Goal: Check status

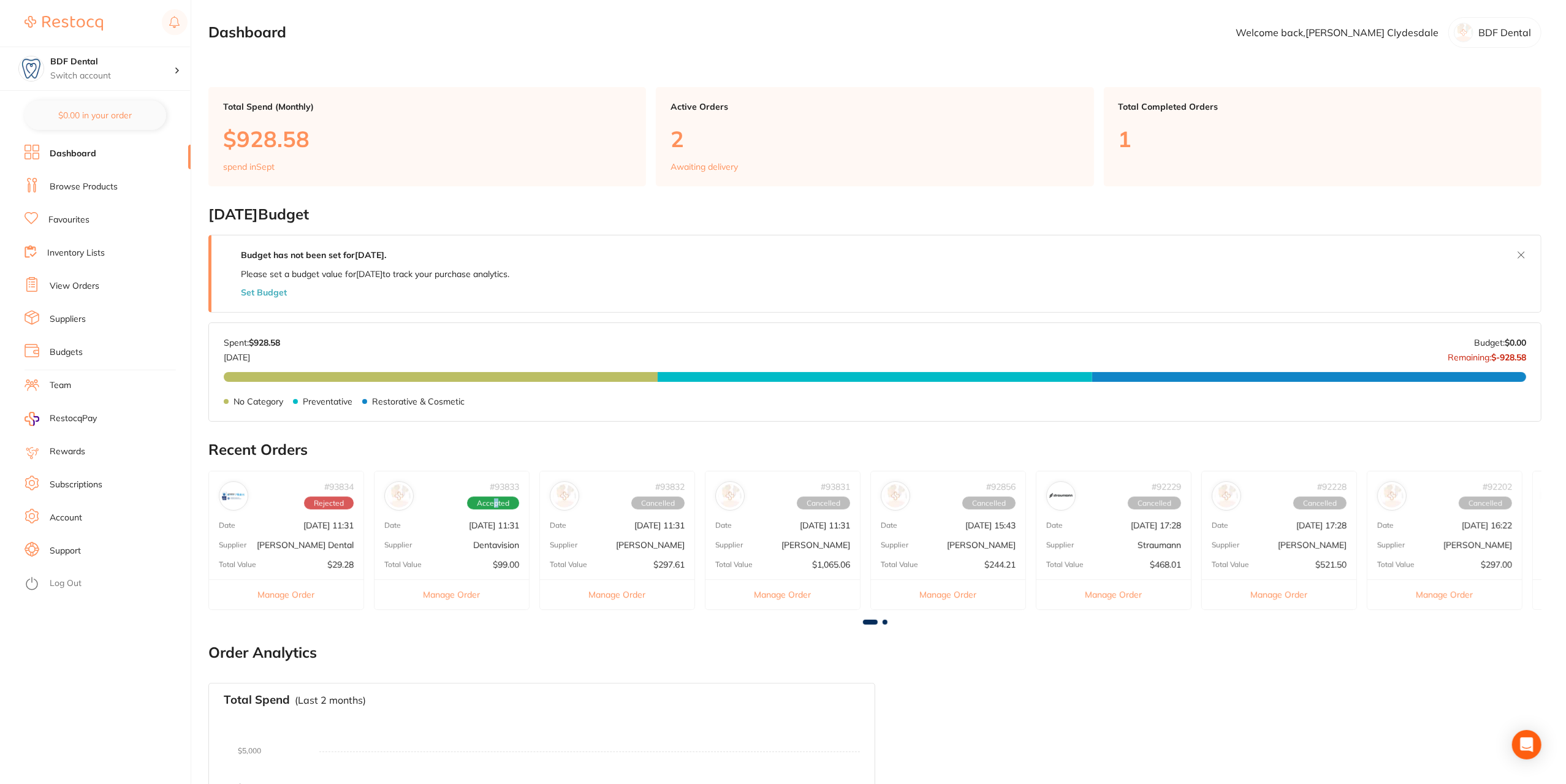
click at [496, 503] on span "Accepted" at bounding box center [493, 503] width 52 height 13
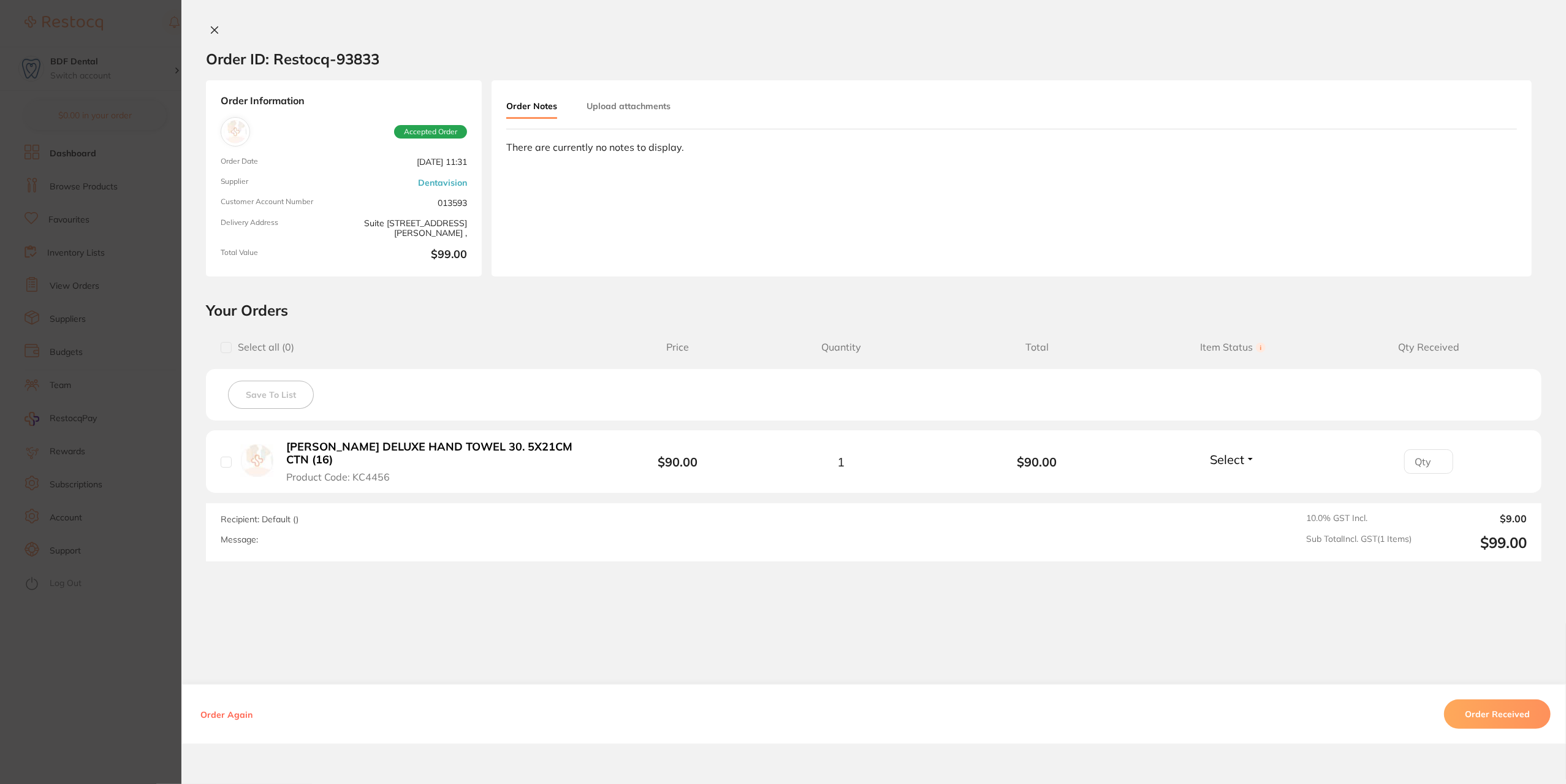
click at [1500, 706] on button "Order Received" at bounding box center [1497, 714] width 107 height 29
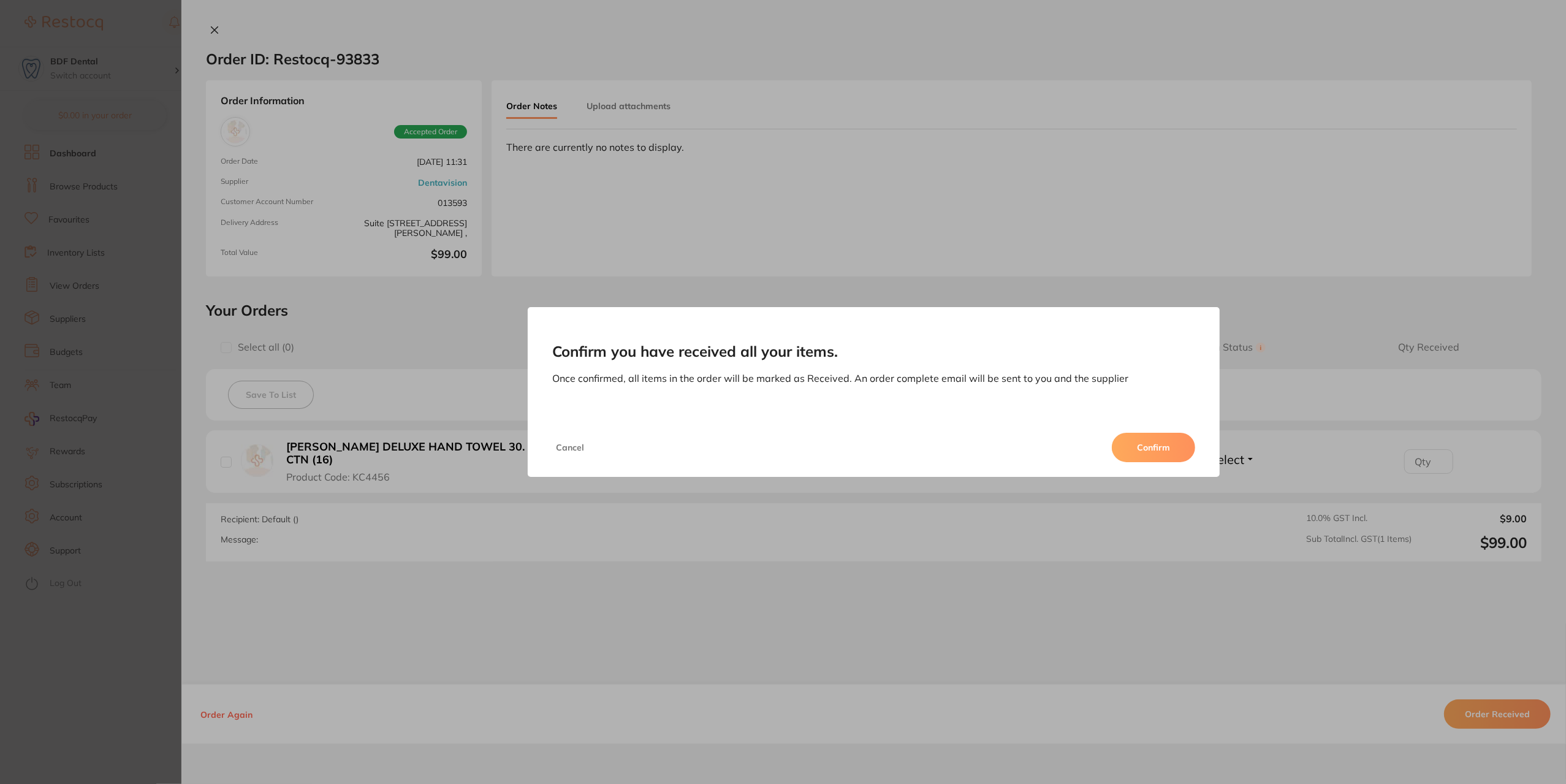
click at [1150, 441] on button "Confirm" at bounding box center [1154, 447] width 83 height 29
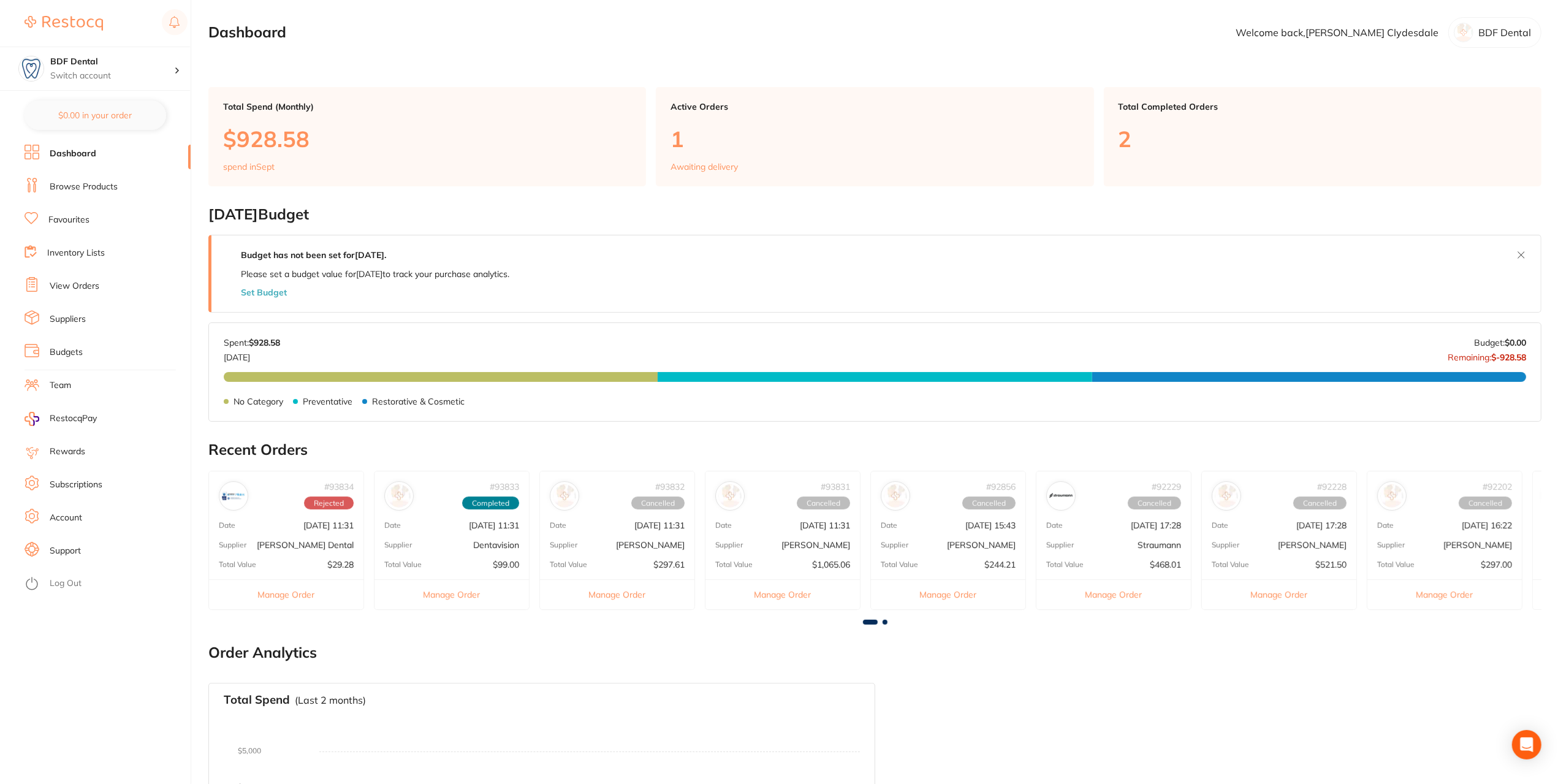
click at [340, 504] on span "Rejected" at bounding box center [329, 503] width 50 height 13
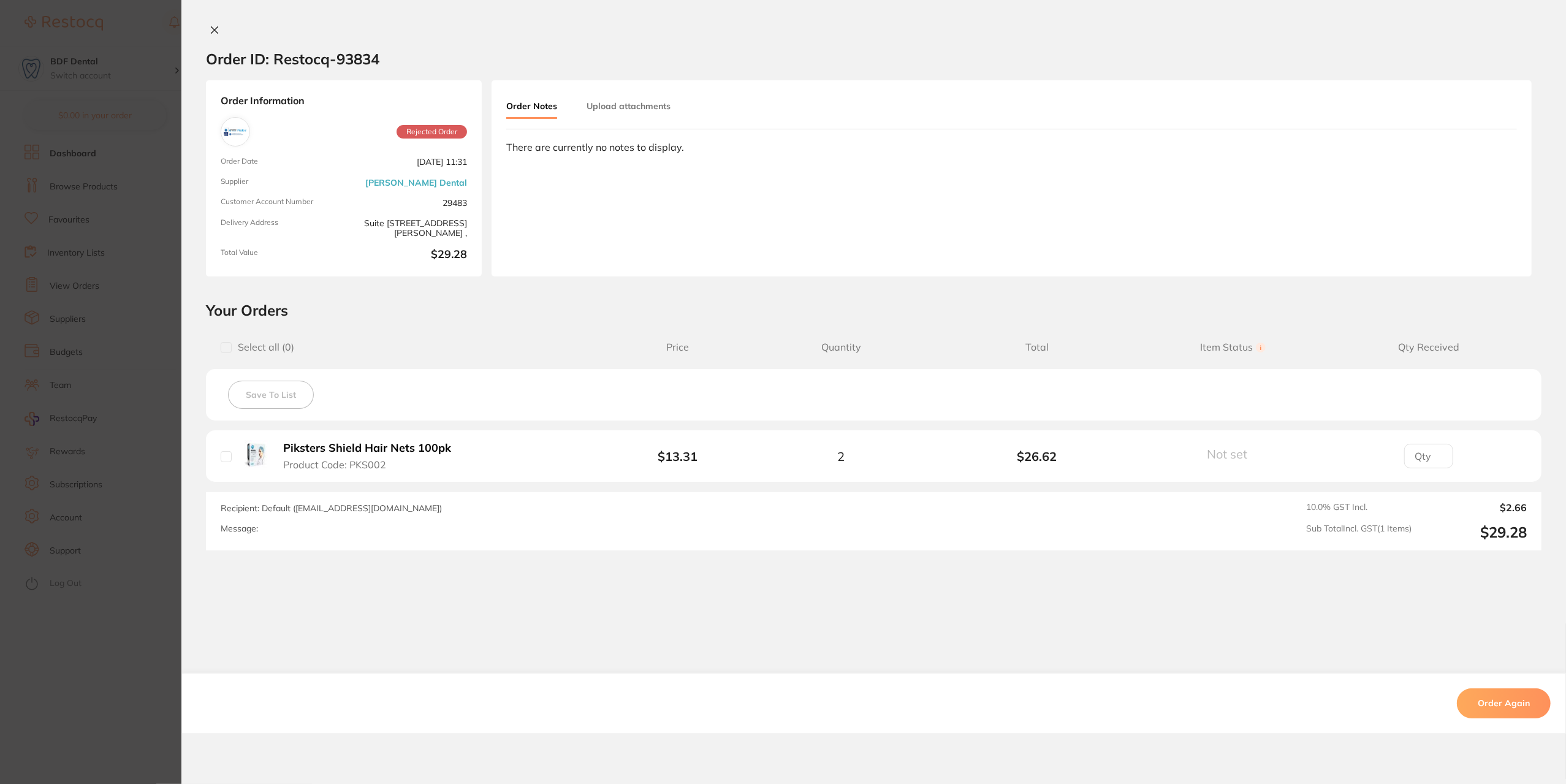
click at [149, 384] on section "Order ID: Restocq- 93834 Order Information Rejected Order Order Date Sept 16 20…" at bounding box center [783, 392] width 1566 height 784
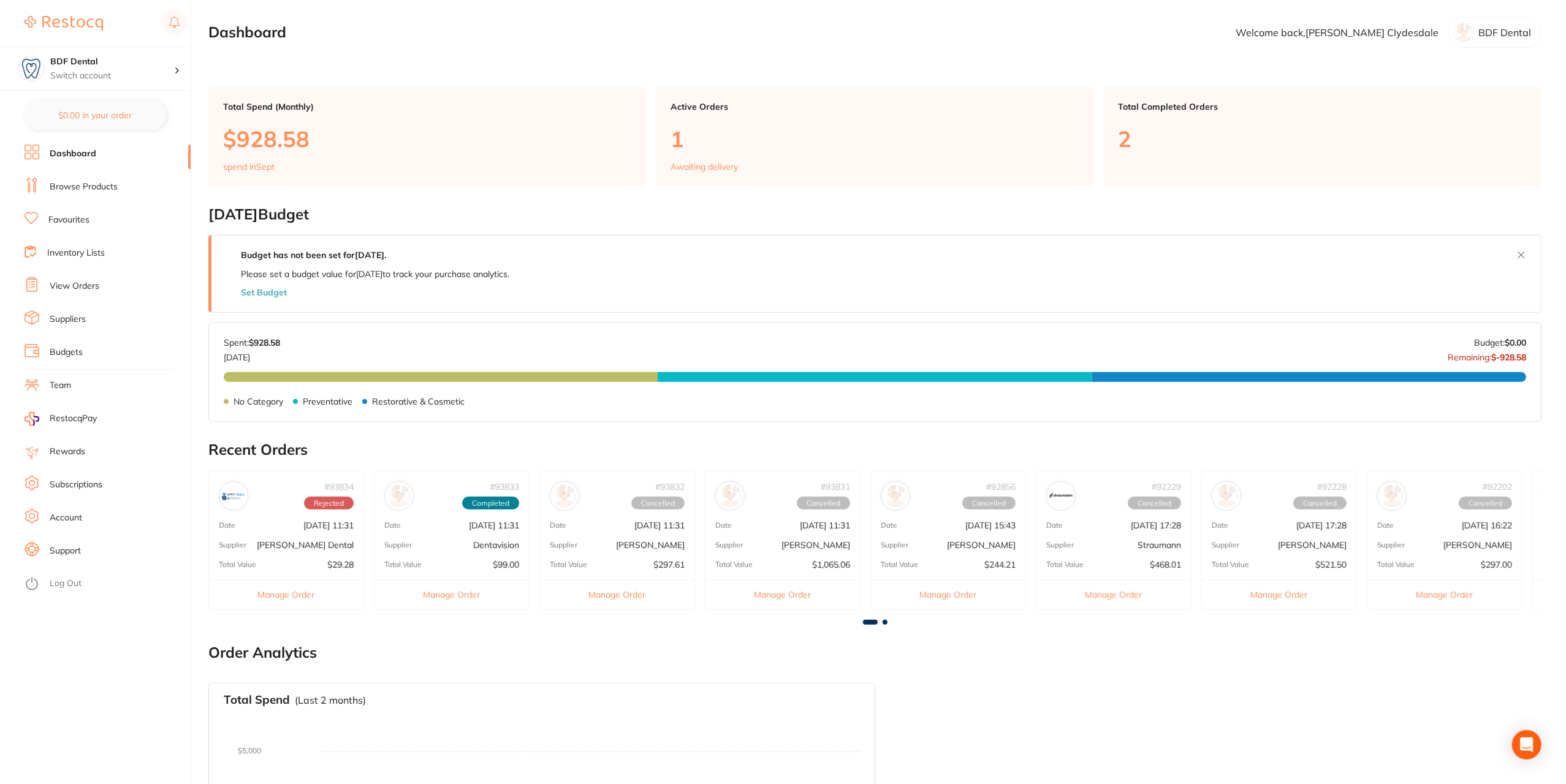
click at [286, 593] on button "Manage Order" at bounding box center [286, 594] width 154 height 30
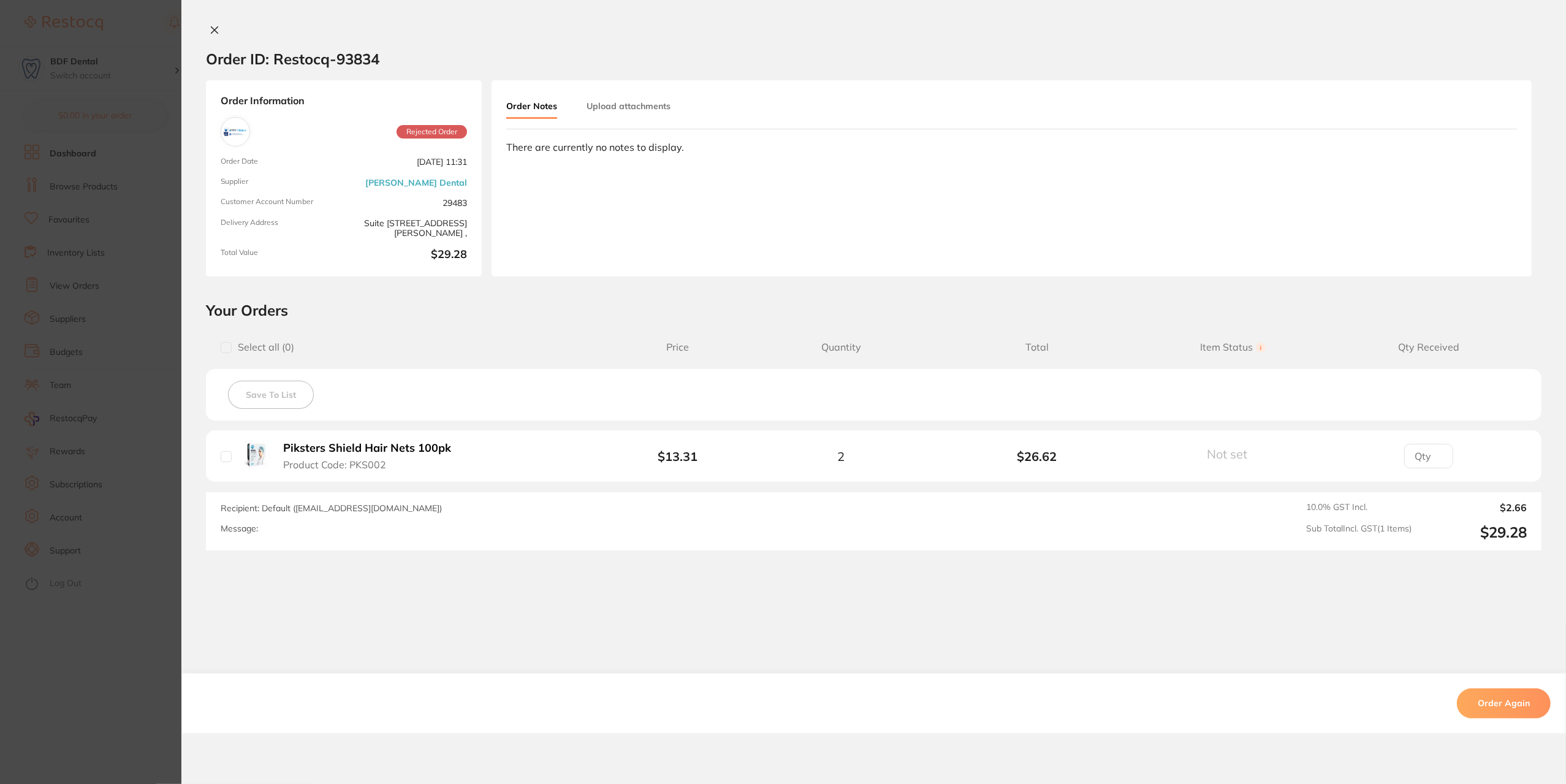
click at [146, 439] on section "Order ID: Restocq- 93834 Order Information Rejected Order Order Date Sept 16 20…" at bounding box center [783, 392] width 1566 height 784
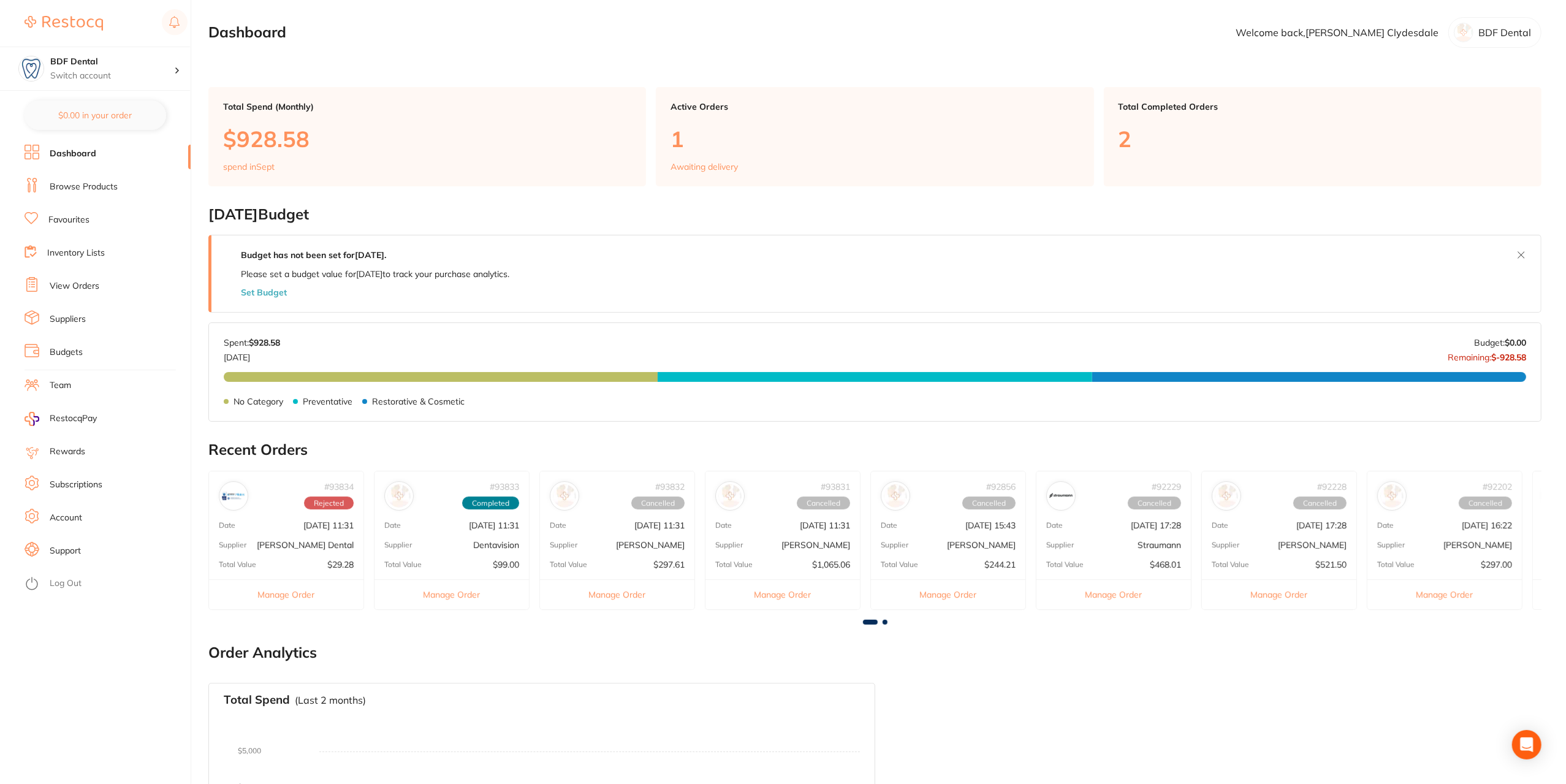
click at [649, 526] on p "[DATE] 11:31" at bounding box center [660, 525] width 51 height 10
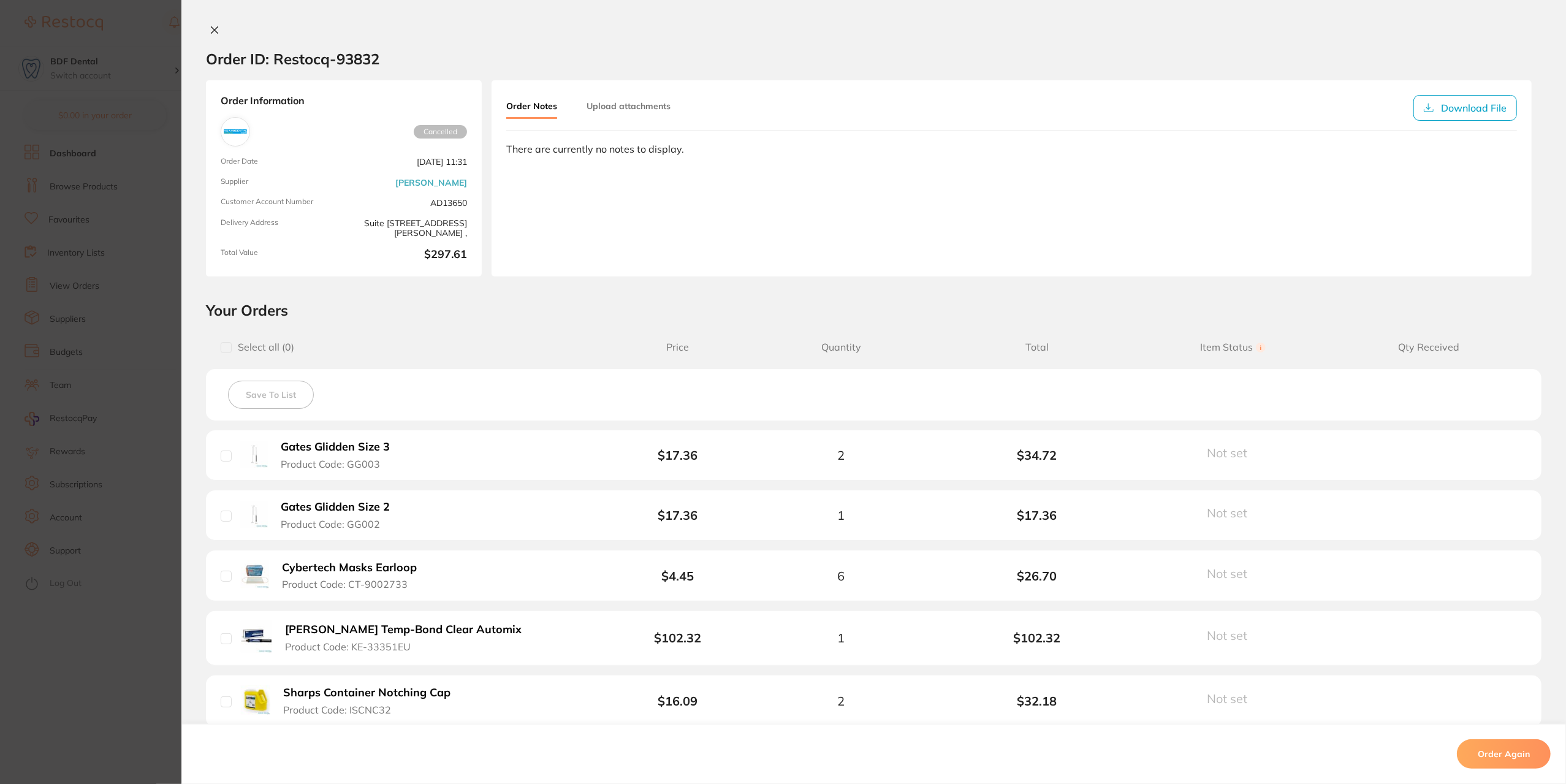
click at [158, 172] on section "Order ID: Restocq- 93832 Order Information Cancelled Order Date Sept 16 2025, 1…" at bounding box center [783, 392] width 1566 height 784
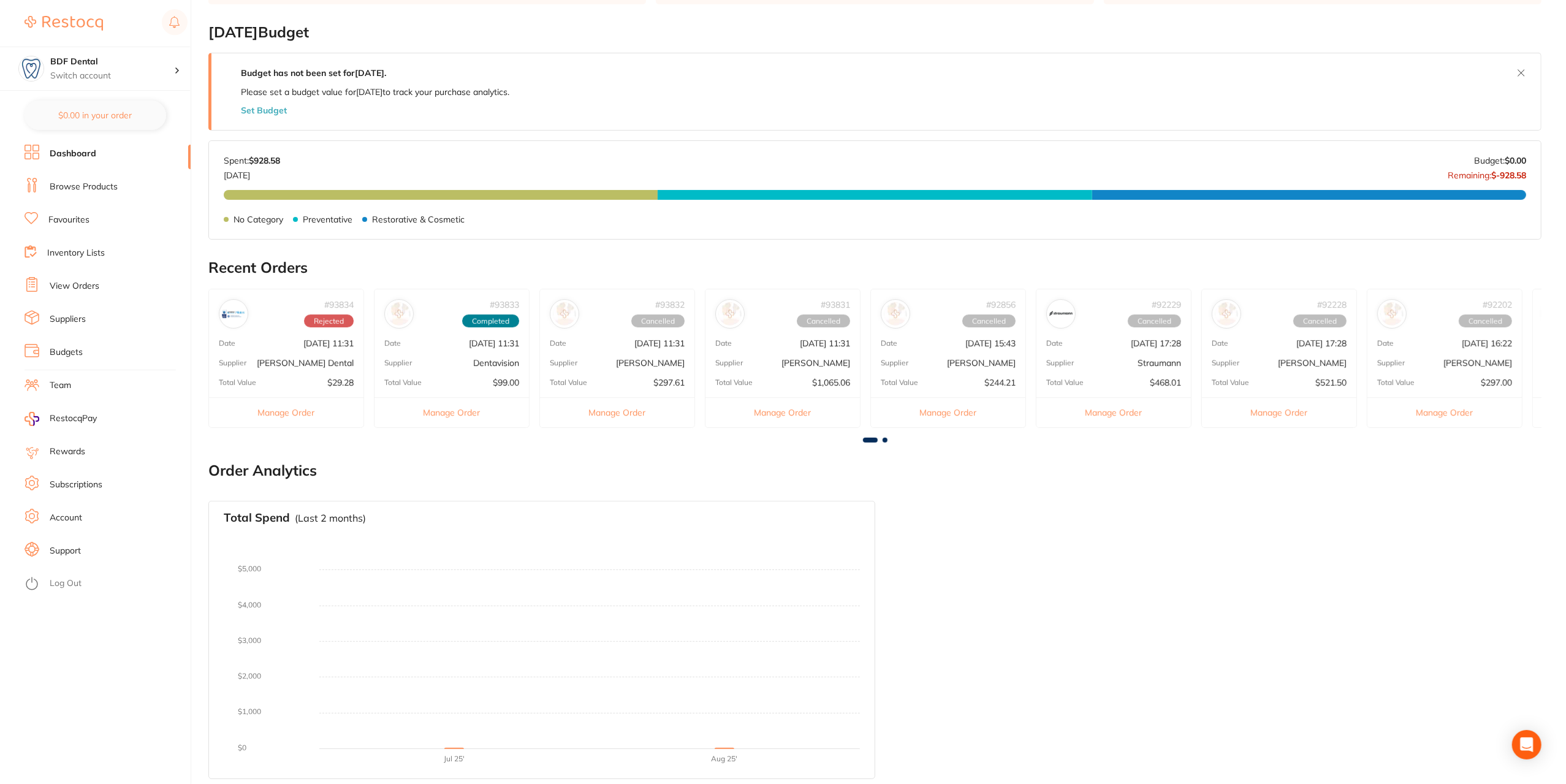
scroll to position [184, 0]
